Goal: Transaction & Acquisition: Purchase product/service

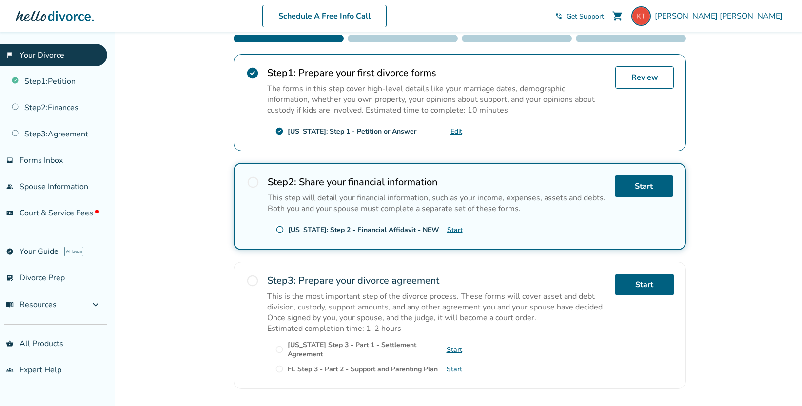
scroll to position [213, 0]
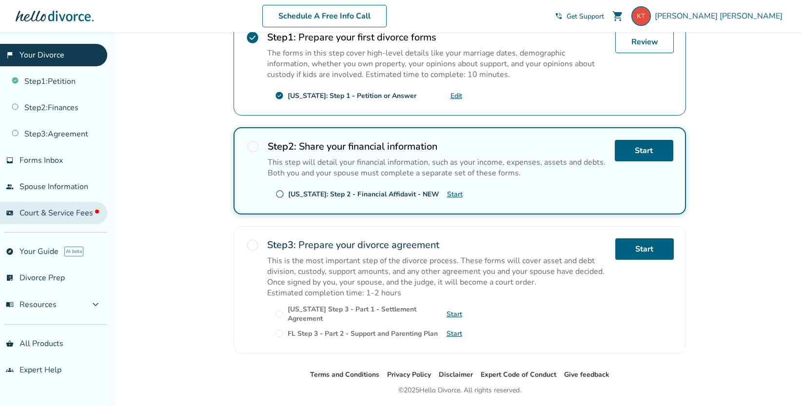
click at [71, 209] on span "Court & Service Fees" at bounding box center [58, 213] width 79 height 11
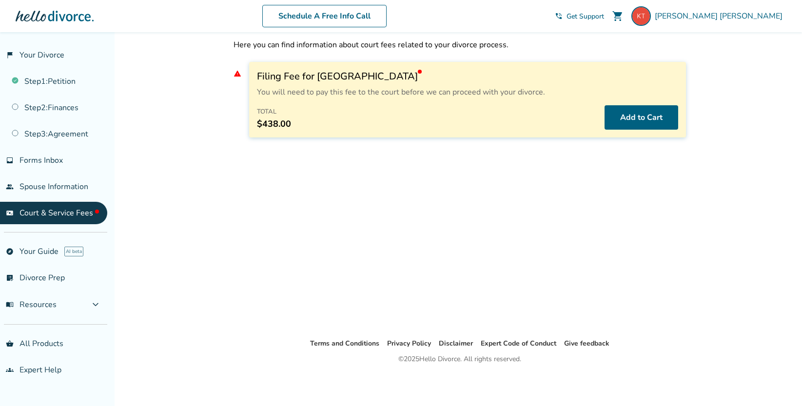
scroll to position [32, 0]
click at [652, 116] on button "Add to Cart" at bounding box center [641, 117] width 74 height 24
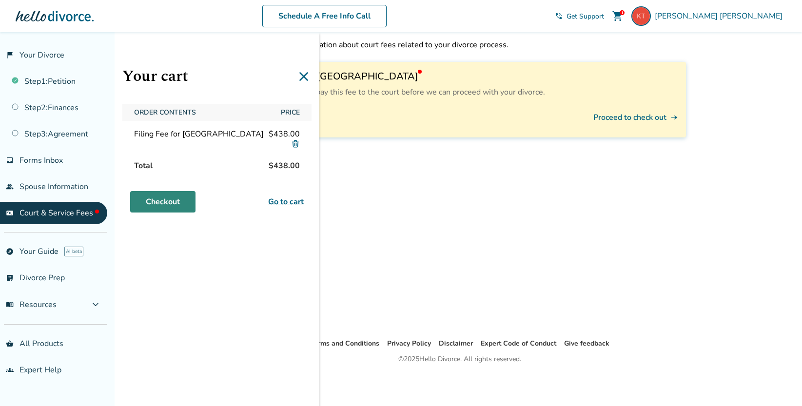
click at [171, 202] on link "Checkout" at bounding box center [162, 201] width 65 height 21
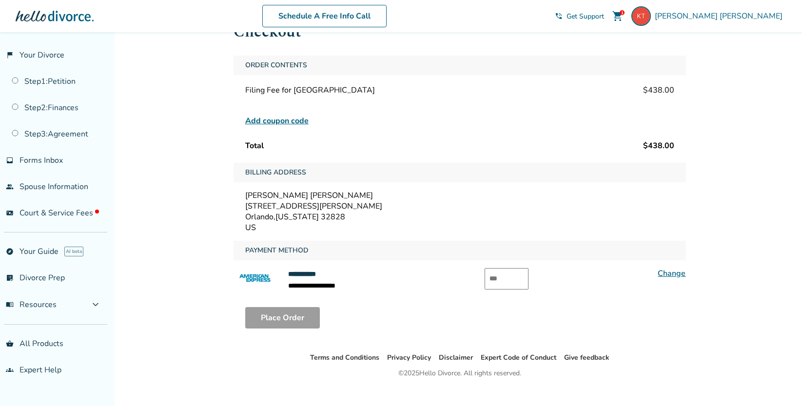
scroll to position [42, 0]
click at [500, 273] on input "text" at bounding box center [506, 277] width 44 height 21
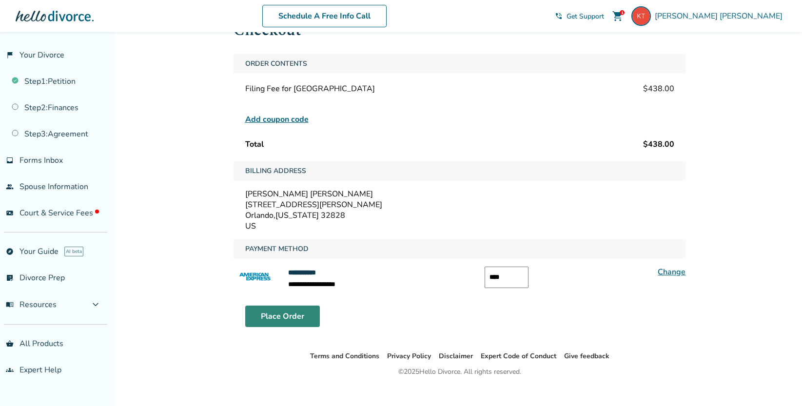
type input "****"
click at [300, 323] on button "Place Order" at bounding box center [282, 316] width 75 height 21
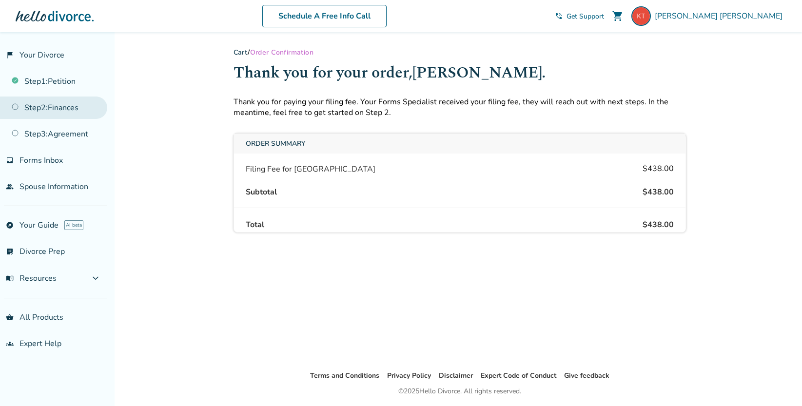
click at [60, 108] on link "Step 2 : Finances" at bounding box center [53, 107] width 107 height 22
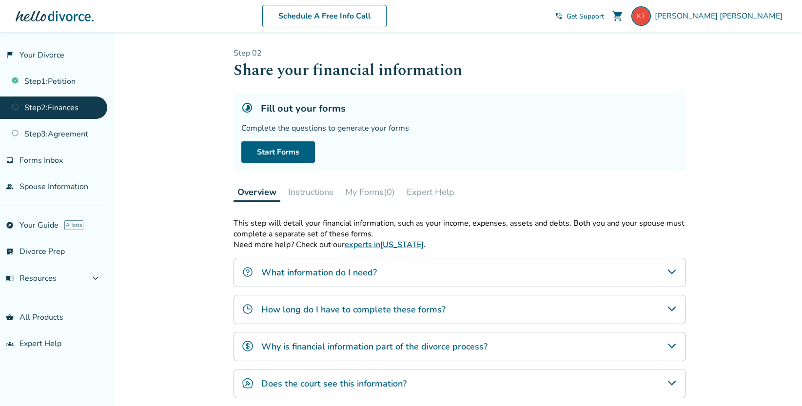
click at [664, 268] on div "What information do I need?" at bounding box center [459, 272] width 452 height 29
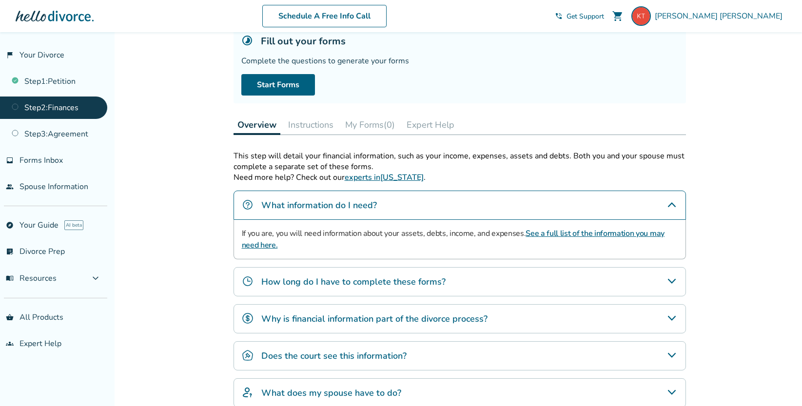
scroll to position [78, 0]
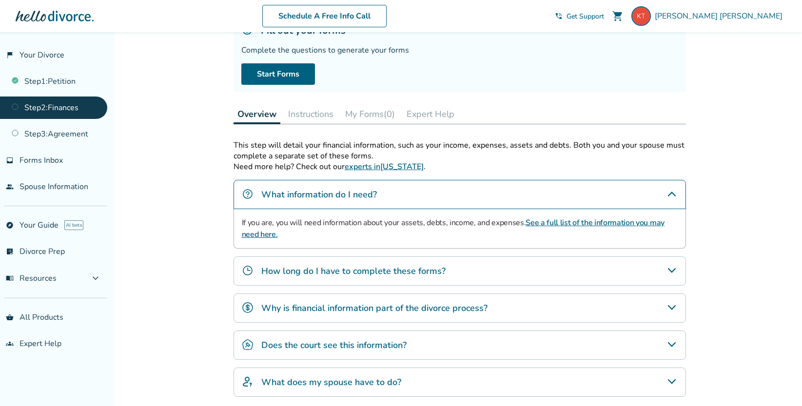
click at [601, 222] on link "See a full list of the information you may need here." at bounding box center [453, 228] width 422 height 22
click at [669, 271] on icon "How long do I have to complete these forms?" at bounding box center [672, 271] width 12 height 12
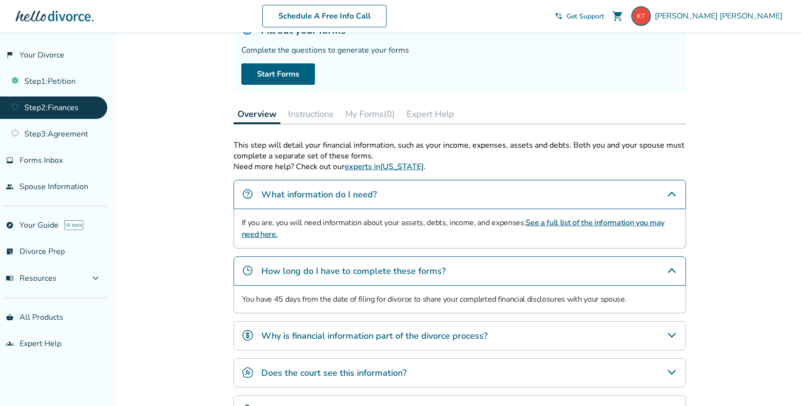
scroll to position [98, 0]
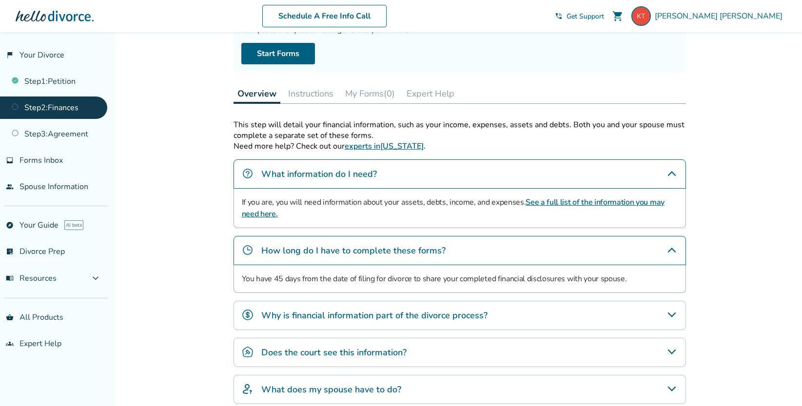
click at [671, 313] on icon "Why is financial information part of the divorce process?" at bounding box center [672, 315] width 12 height 12
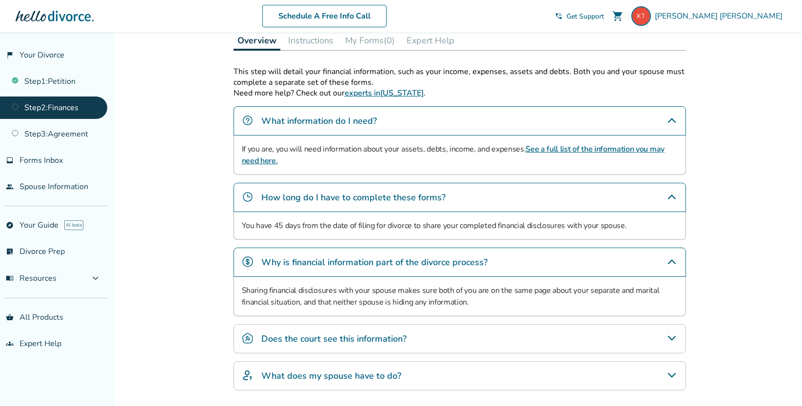
scroll to position [161, 0]
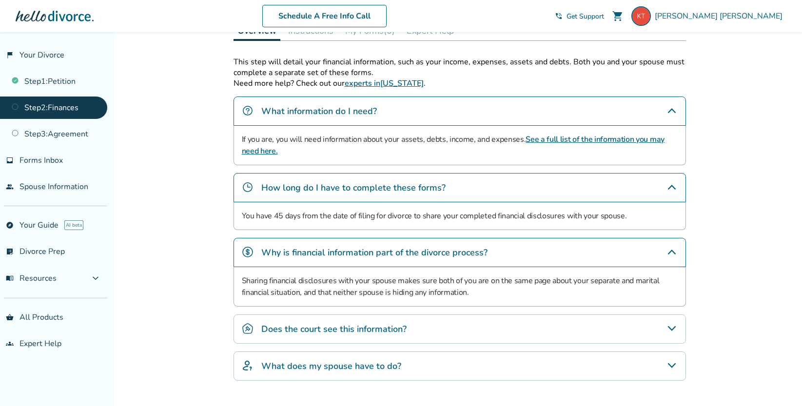
click at [668, 315] on div "Does the court see this information?" at bounding box center [459, 328] width 452 height 29
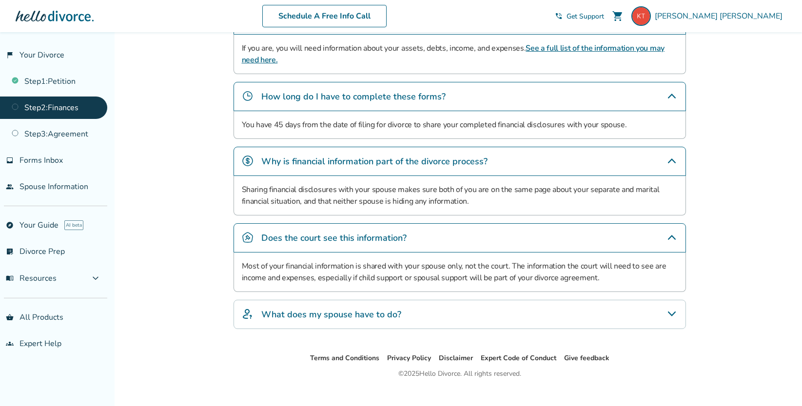
scroll to position [266, 0]
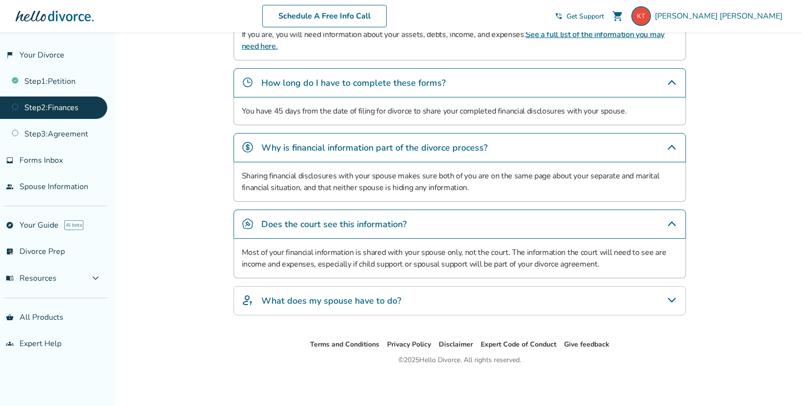
click at [669, 291] on div "What does my spouse have to do?" at bounding box center [459, 300] width 452 height 29
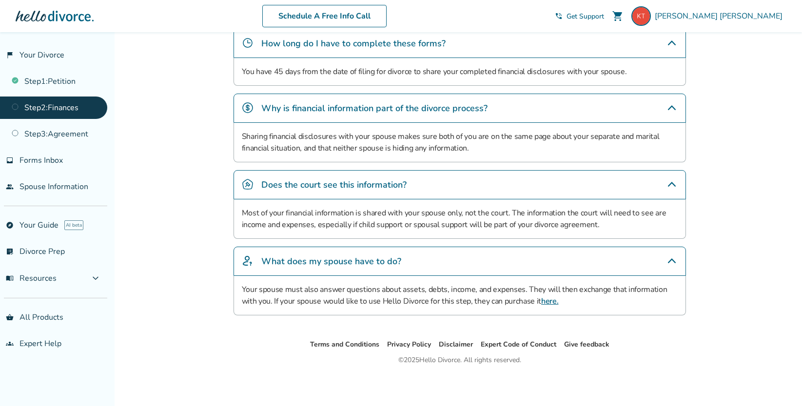
scroll to position [0, 0]
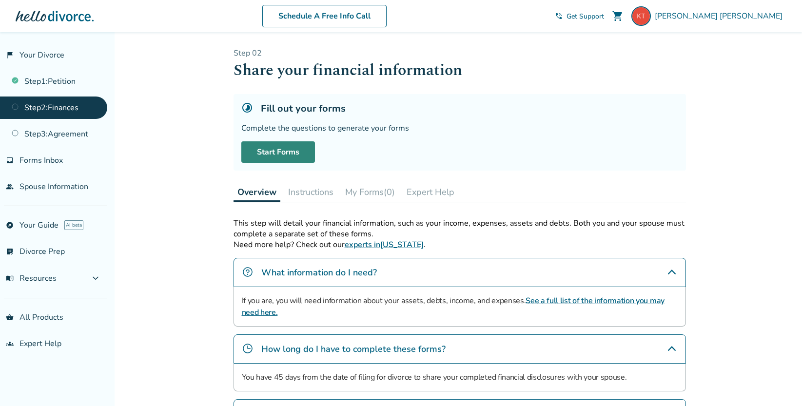
click at [305, 156] on link "Start Forms" at bounding box center [278, 151] width 74 height 21
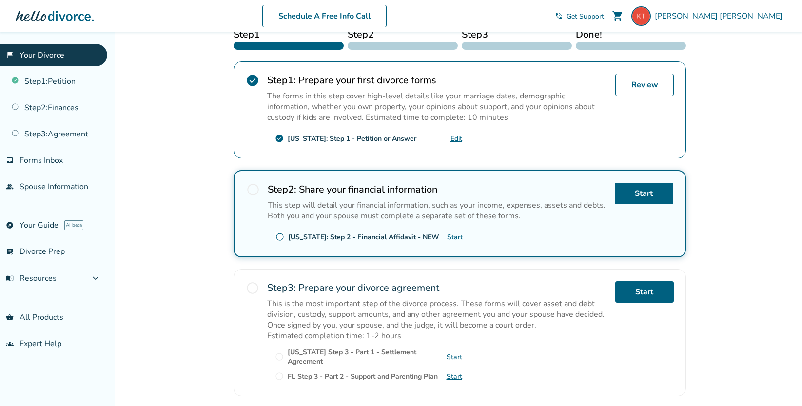
scroll to position [241, 0]
